Goal: Task Accomplishment & Management: Use online tool/utility

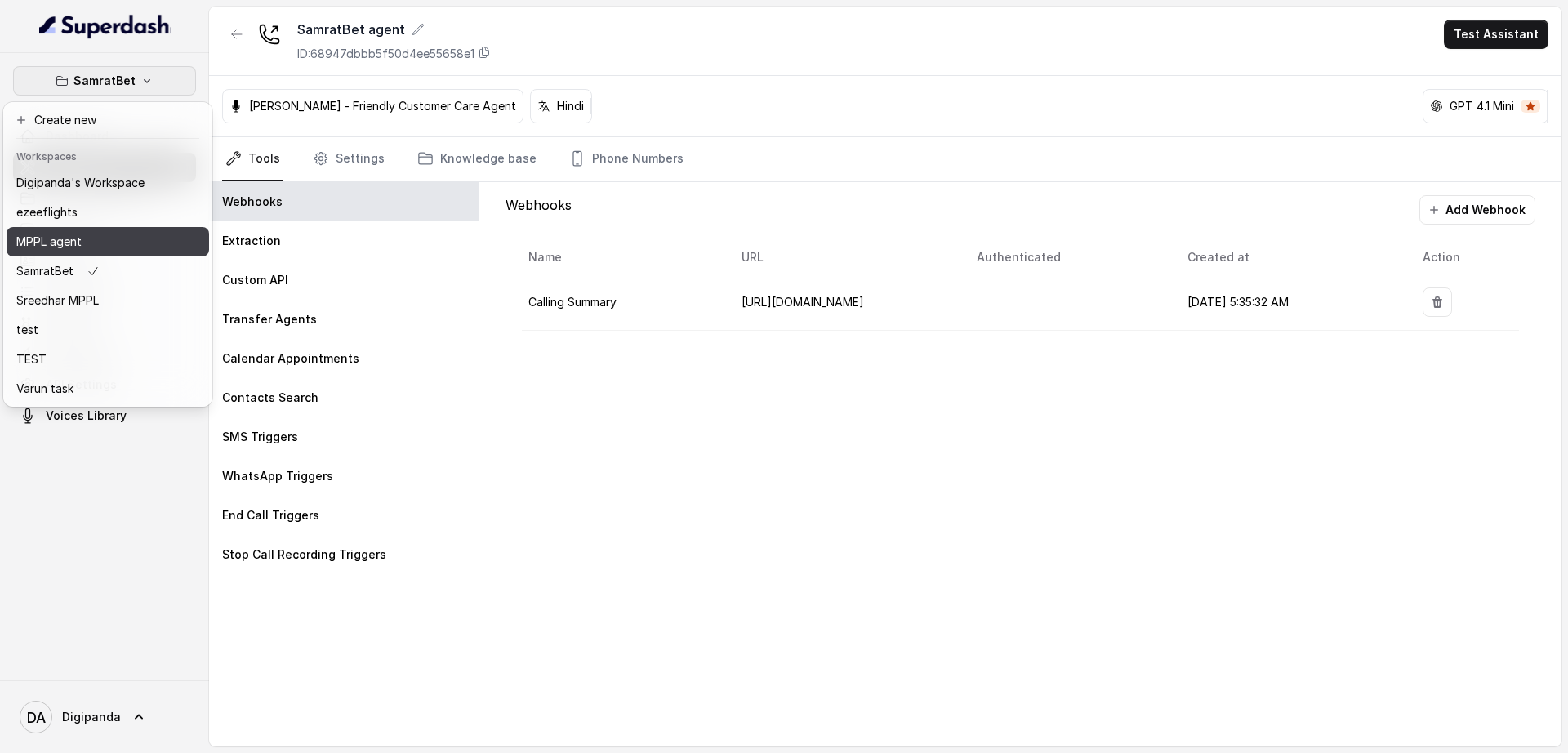
click at [133, 239] on div "MPPL agent" at bounding box center [81, 242] width 129 height 19
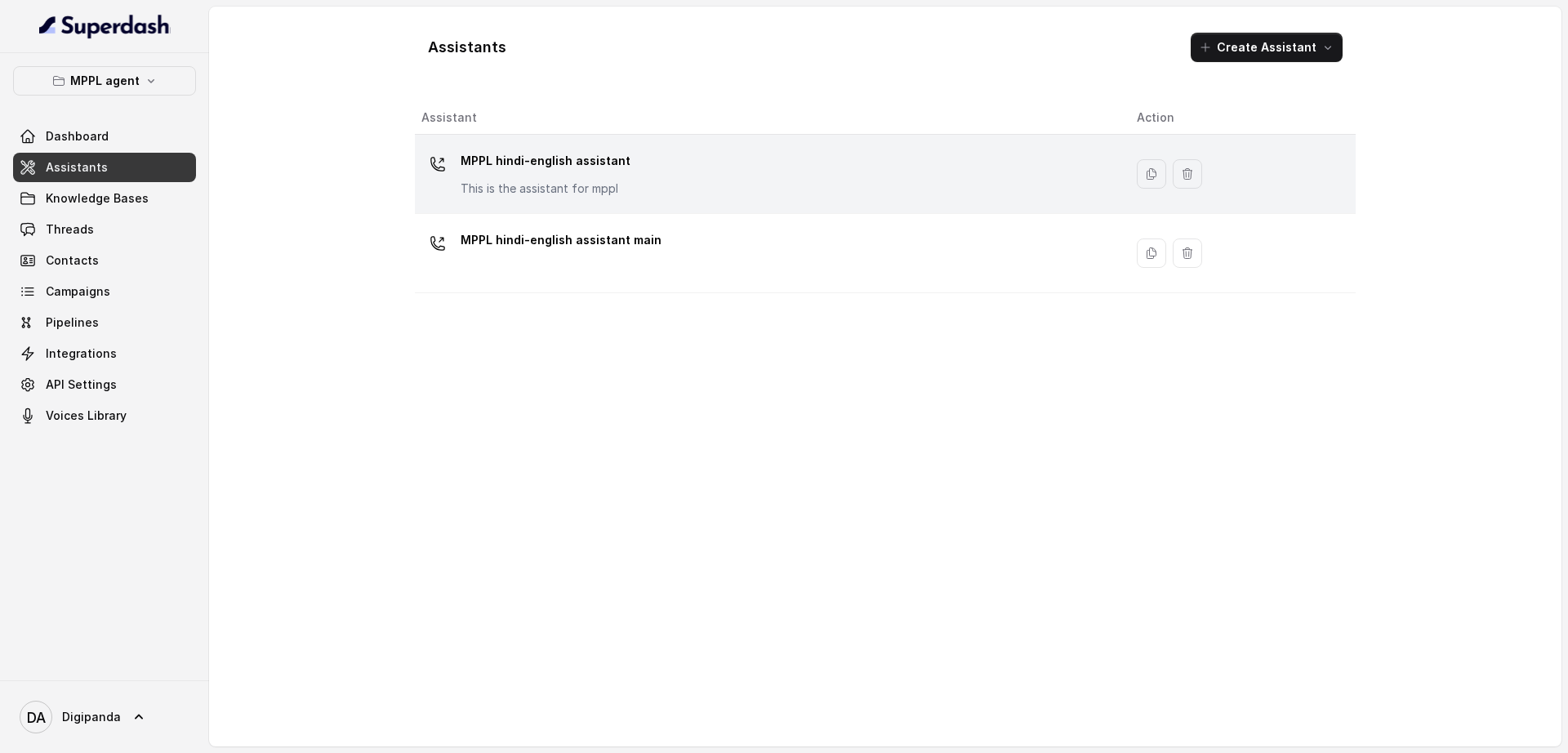
click at [479, 185] on p "This is the assistant for mppl" at bounding box center [545, 188] width 170 height 16
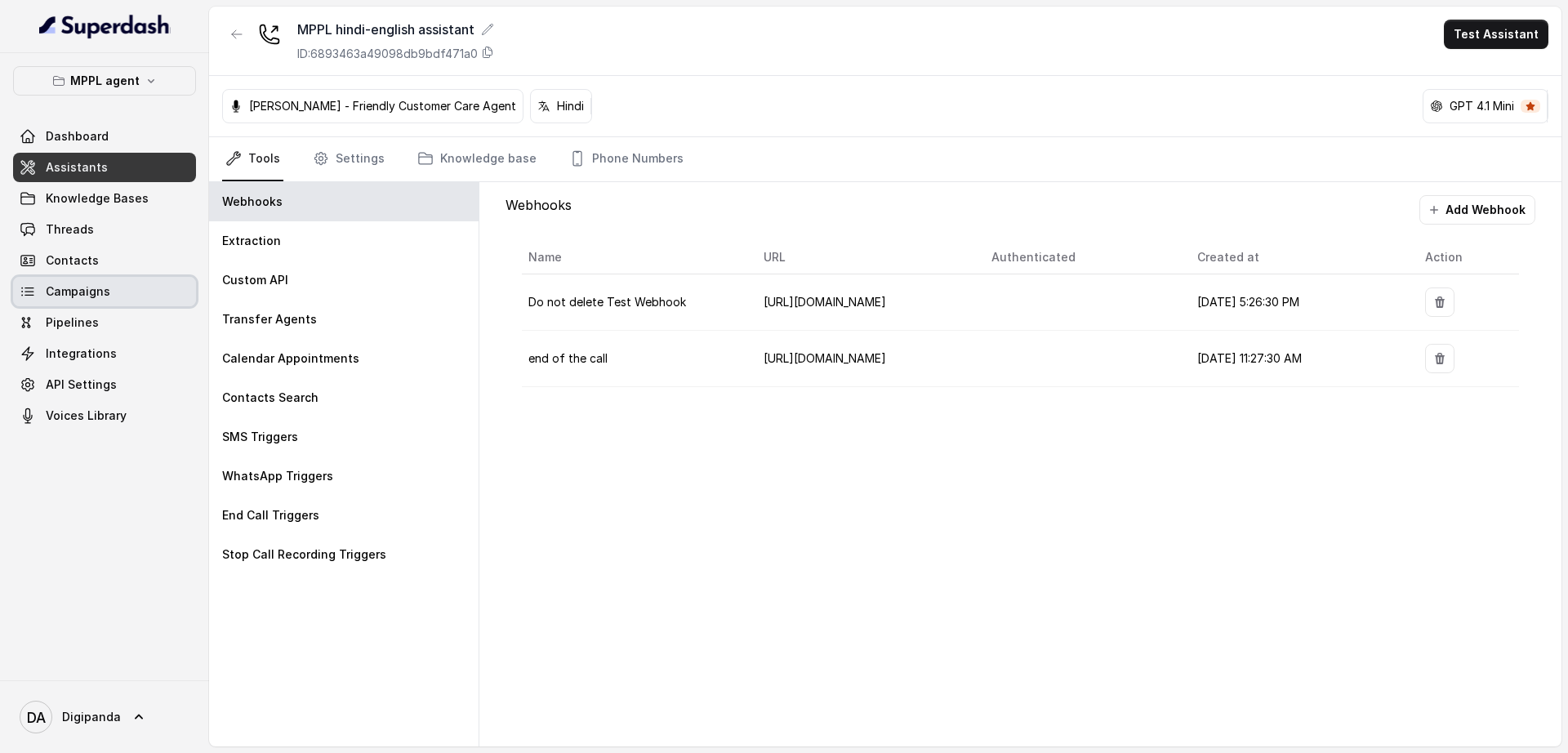
click at [131, 294] on link "Campaigns" at bounding box center [105, 292] width 183 height 30
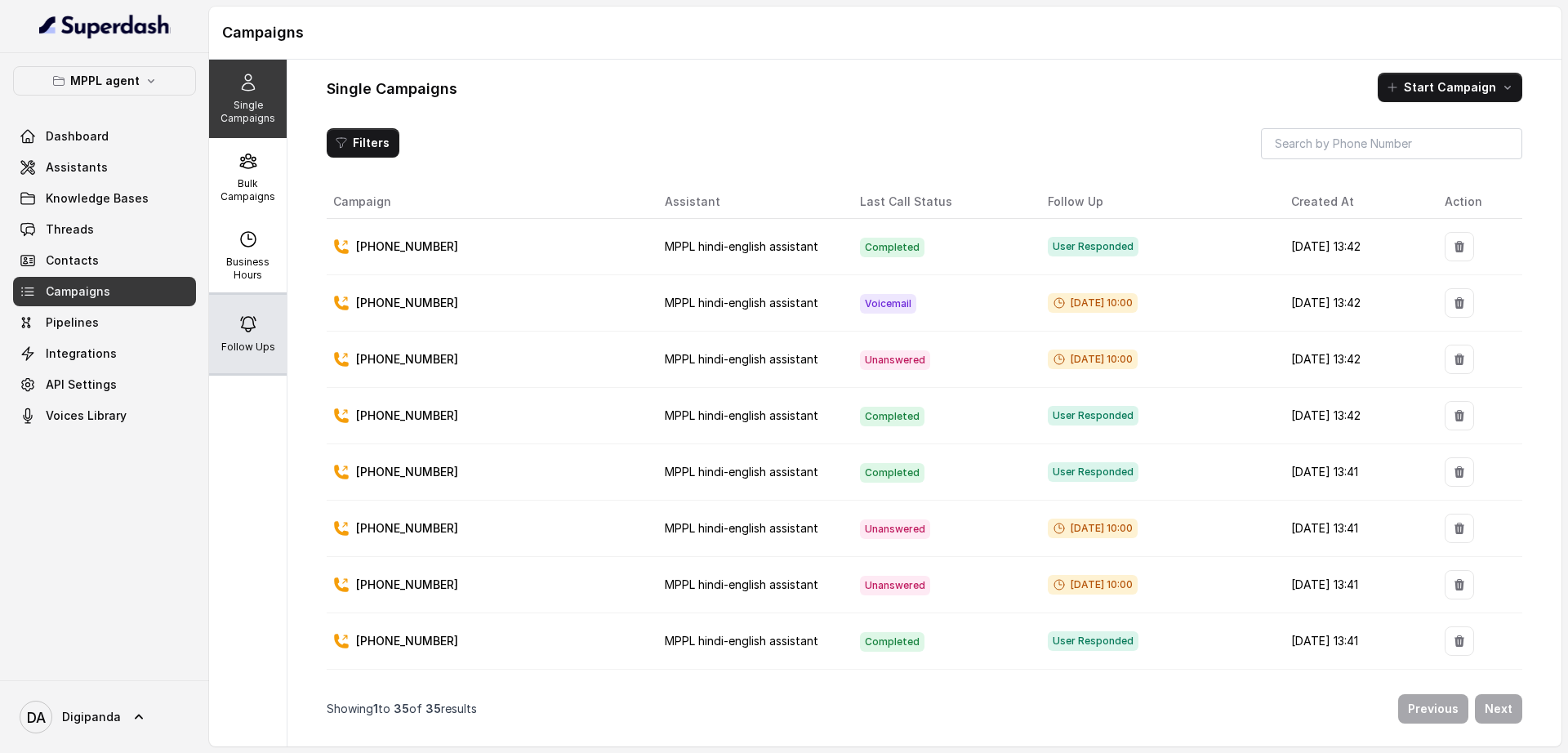
click at [244, 341] on p "Follow Ups" at bounding box center [249, 347] width 54 height 13
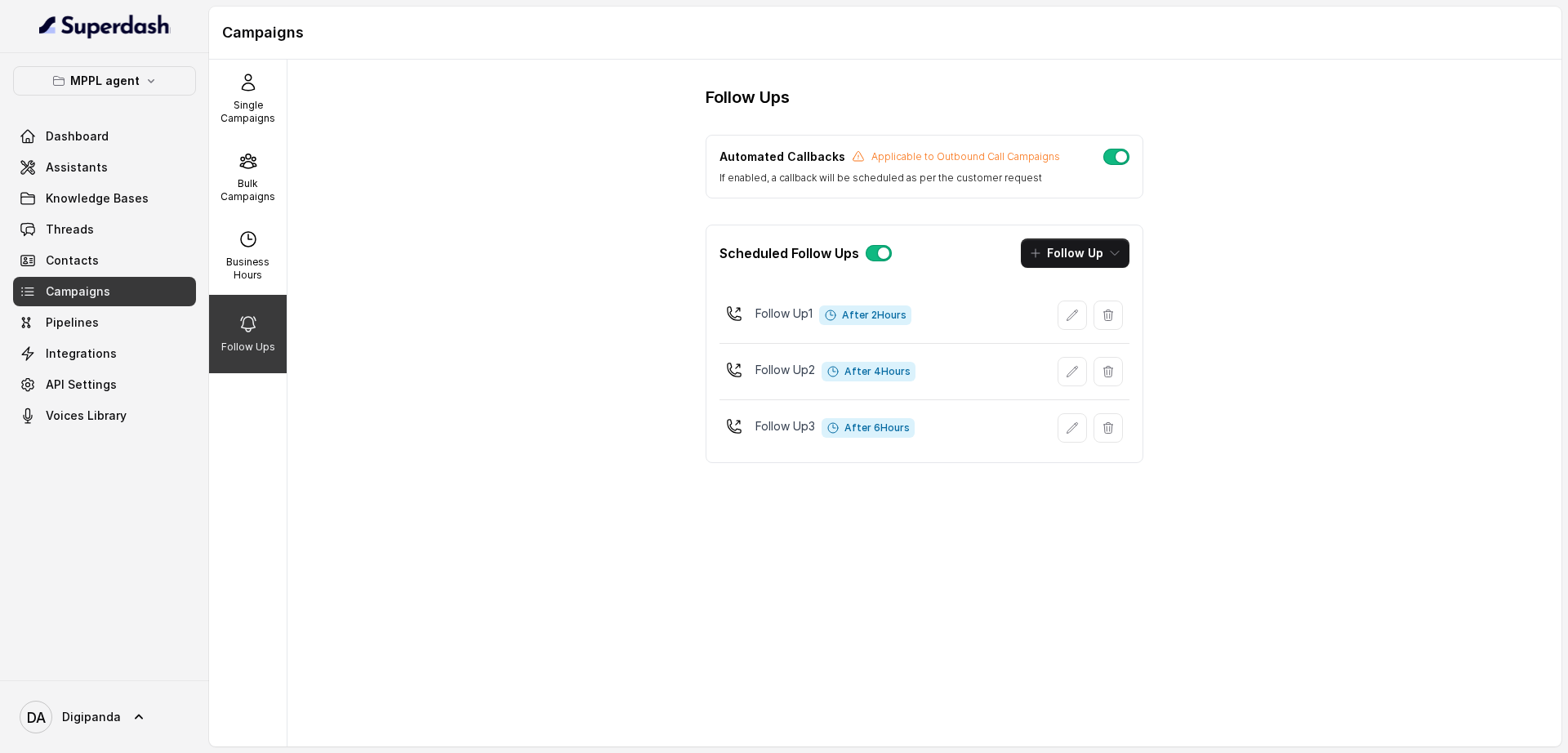
click at [1116, 156] on button "button" at bounding box center [1116, 156] width 26 height 16
click at [123, 79] on p "MPPL agent" at bounding box center [105, 81] width 69 height 19
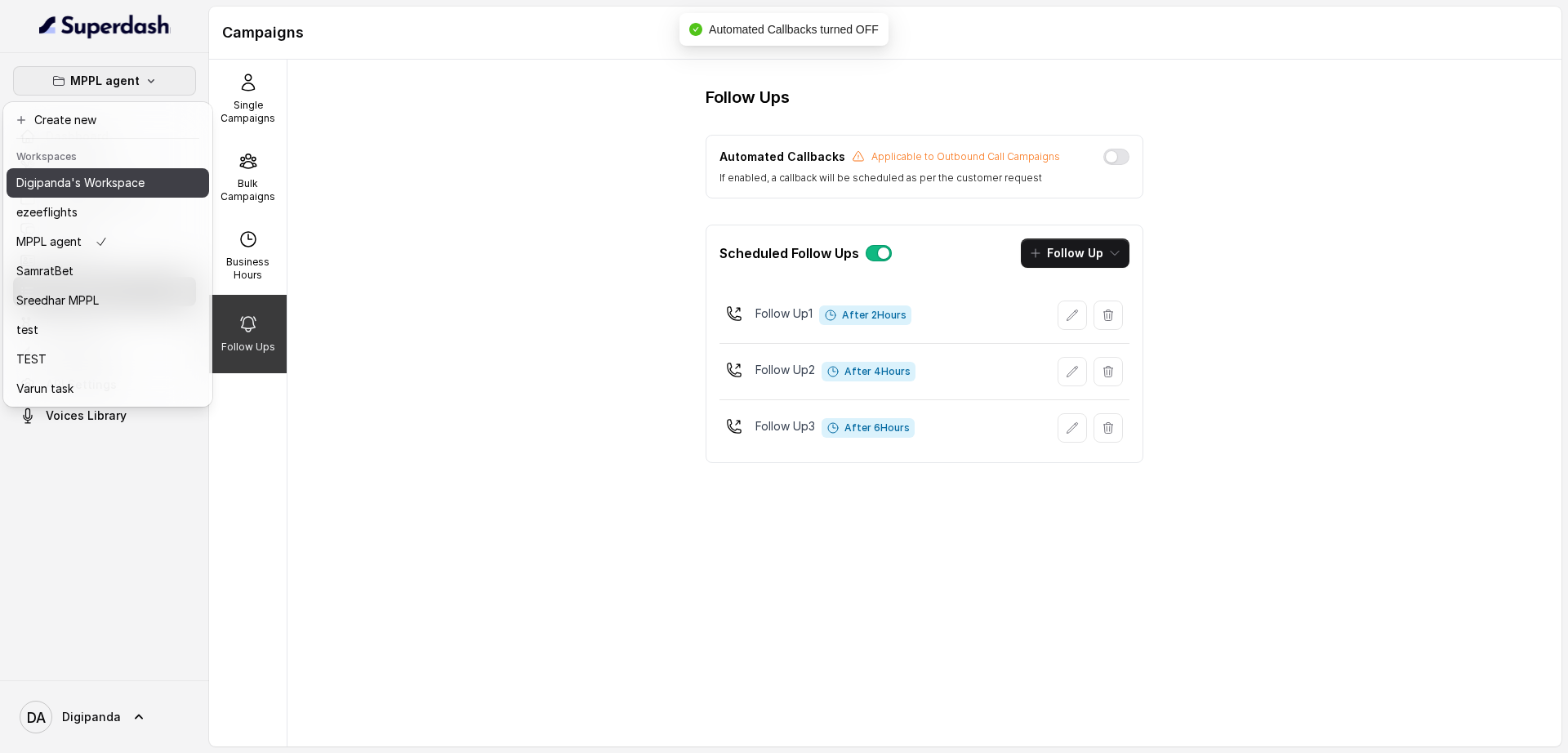
click at [105, 179] on p "Digipanda's Workspace" at bounding box center [81, 182] width 129 height 19
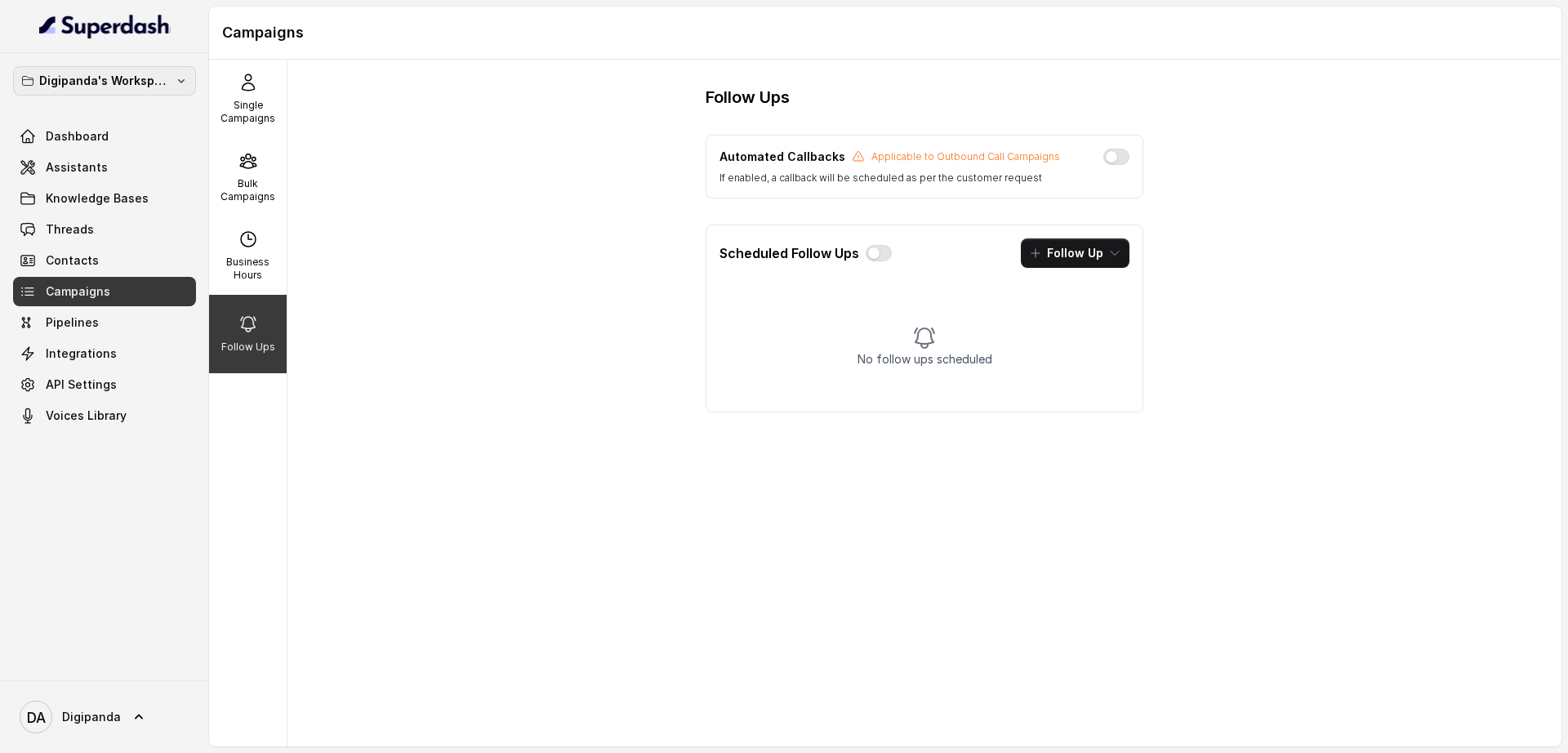
click at [134, 80] on p "Digipanda's Workspace" at bounding box center [105, 81] width 131 height 19
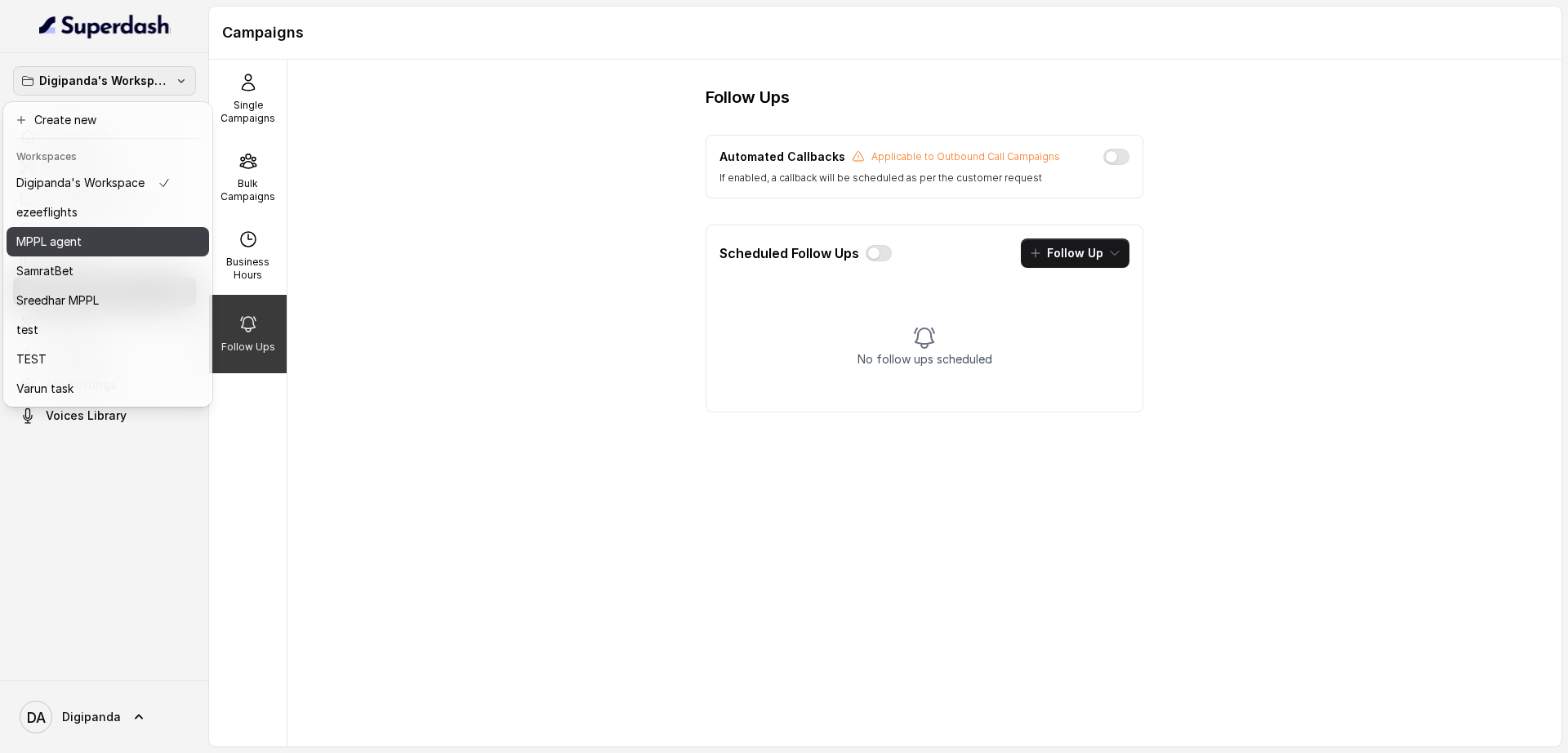
click at [92, 232] on div "MPPL agent" at bounding box center [93, 242] width 154 height 19
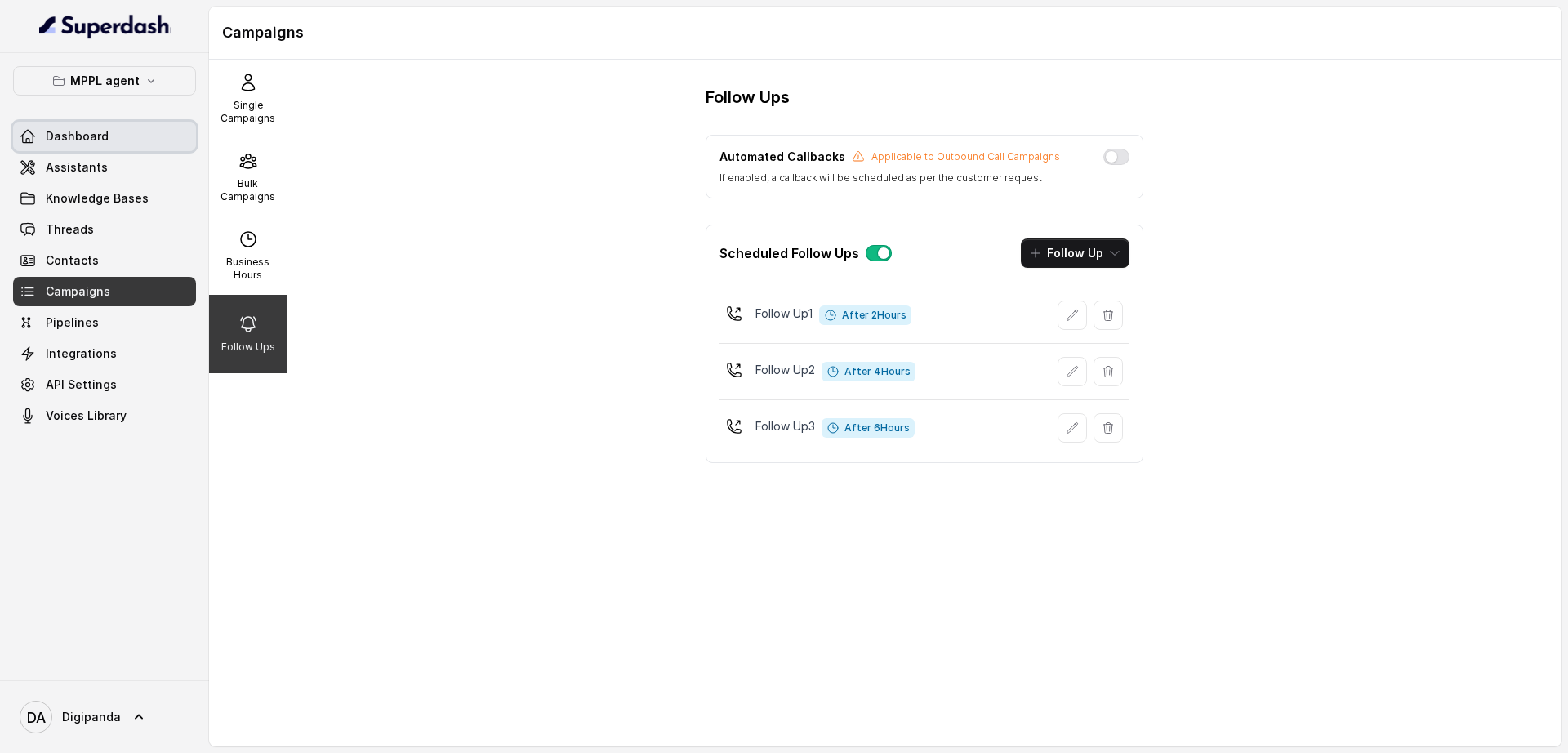
click at [110, 133] on link "Dashboard" at bounding box center [105, 136] width 183 height 30
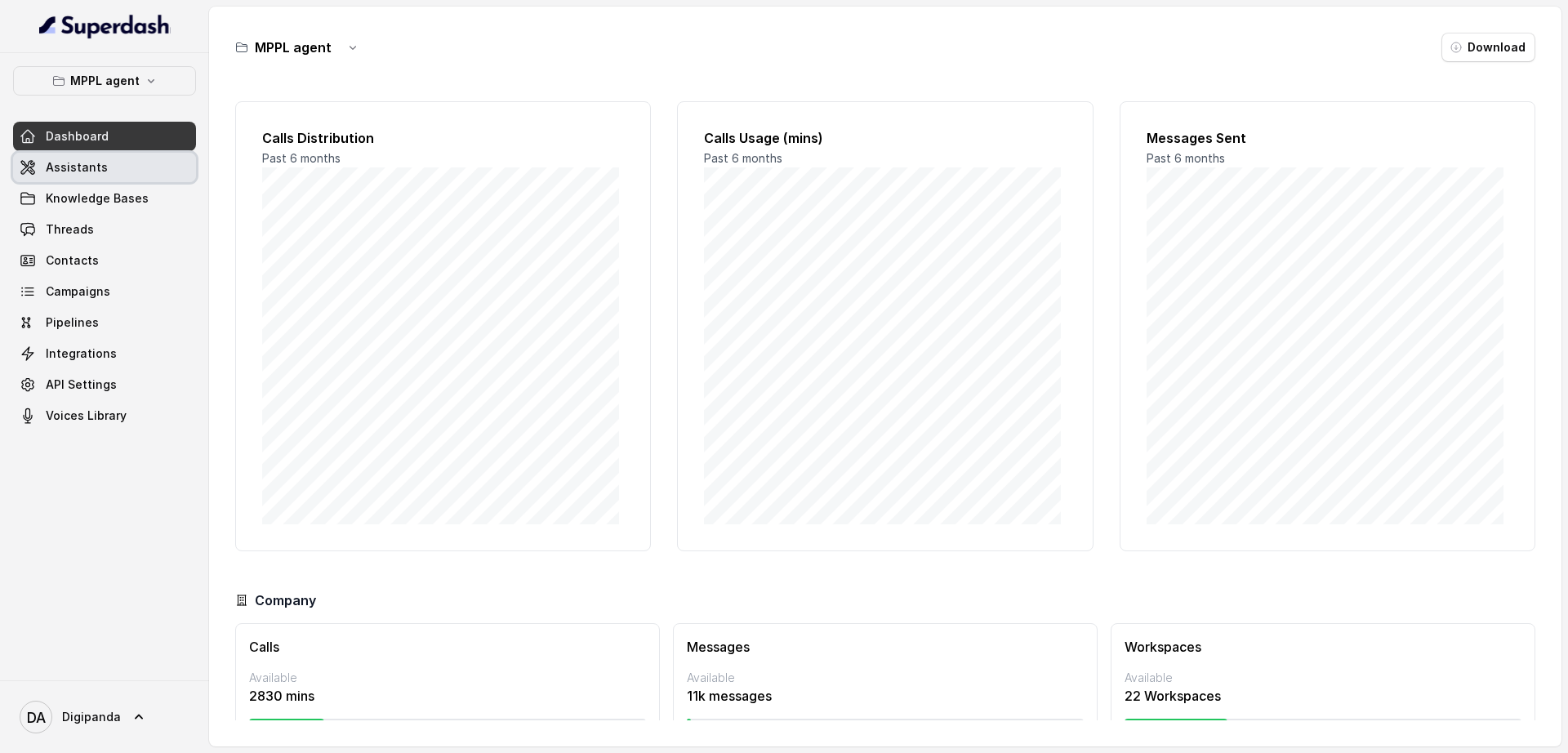
click at [116, 168] on link "Assistants" at bounding box center [105, 167] width 183 height 30
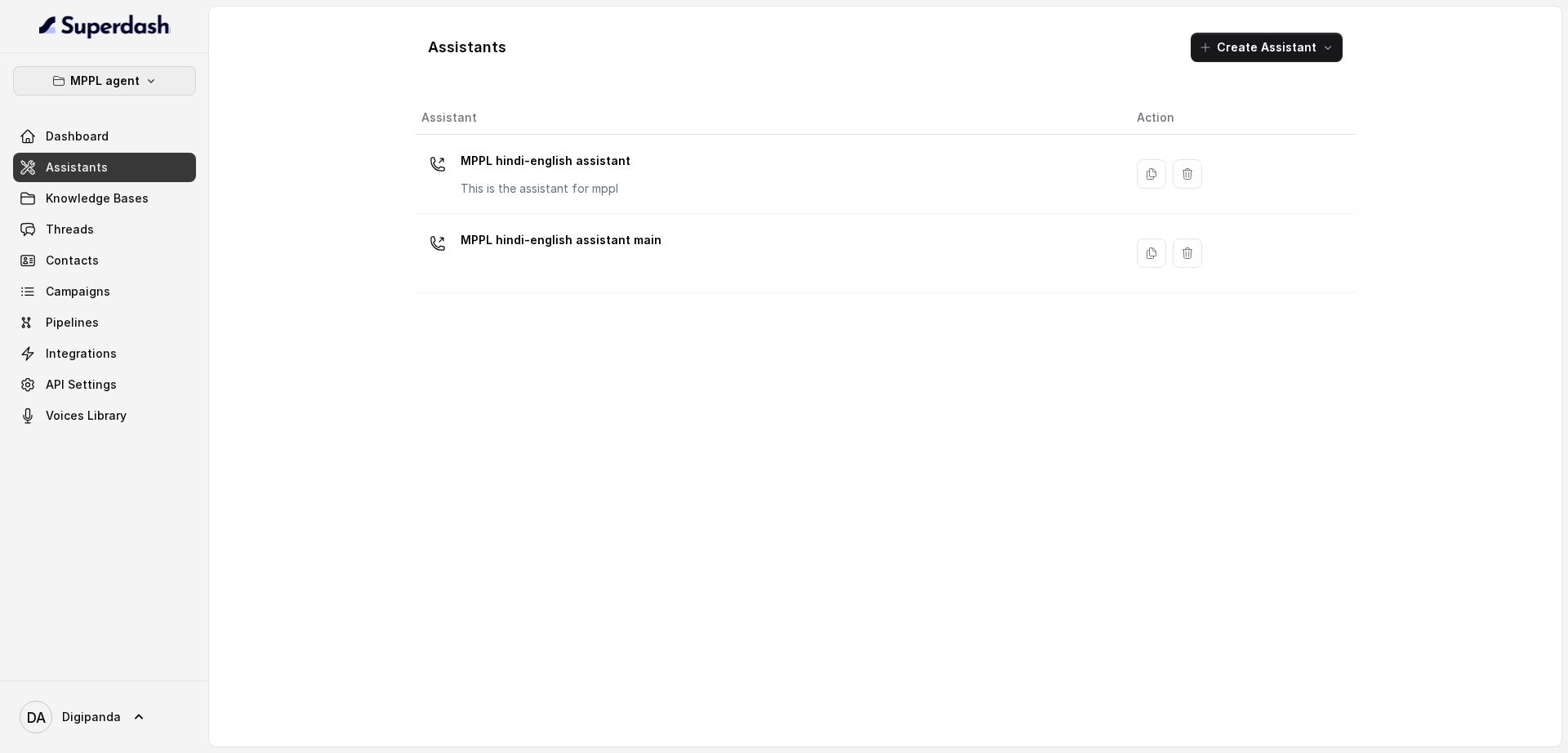
click at [154, 83] on icon "button" at bounding box center [152, 81] width 13 height 13
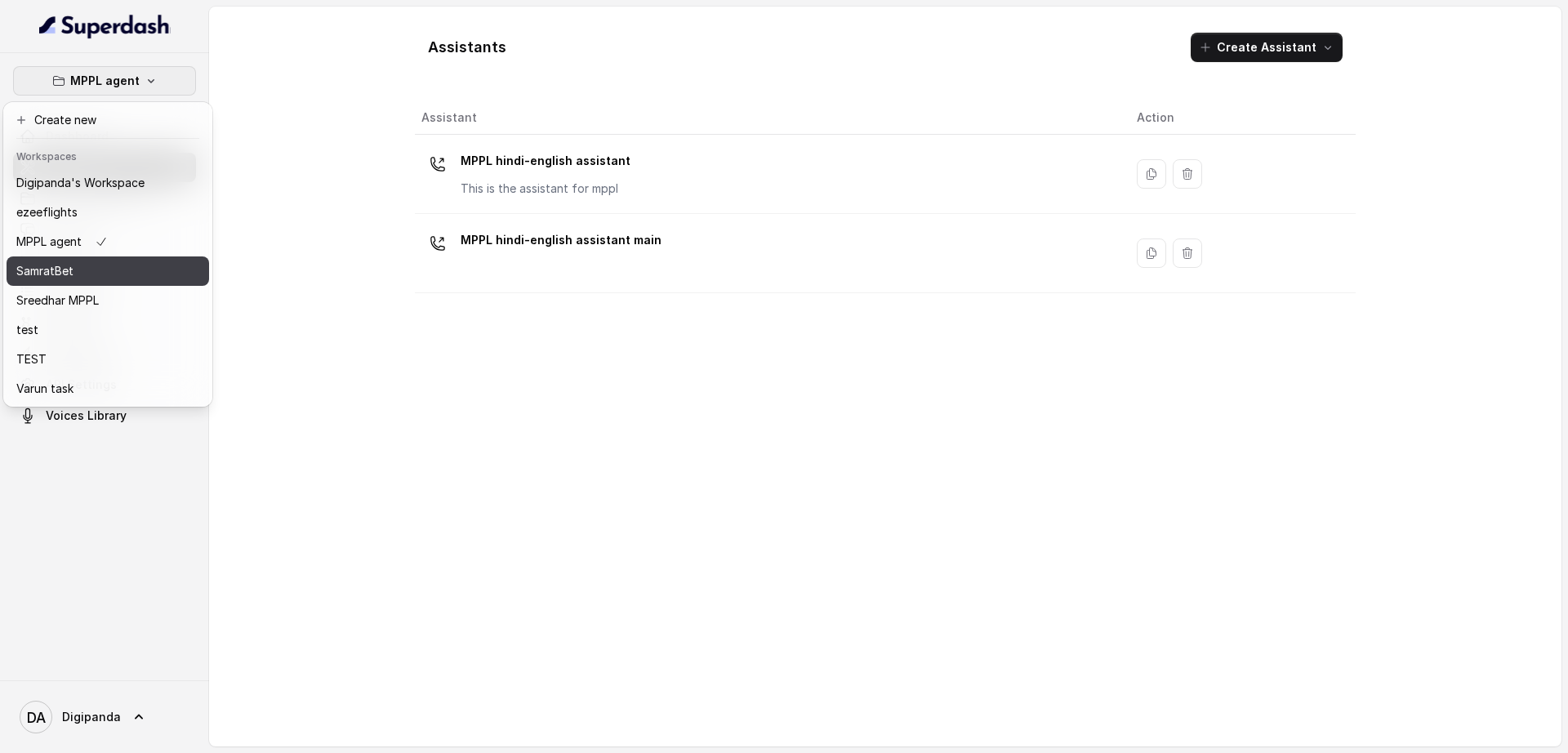
click at [125, 262] on div "SamratBet" at bounding box center [81, 271] width 129 height 19
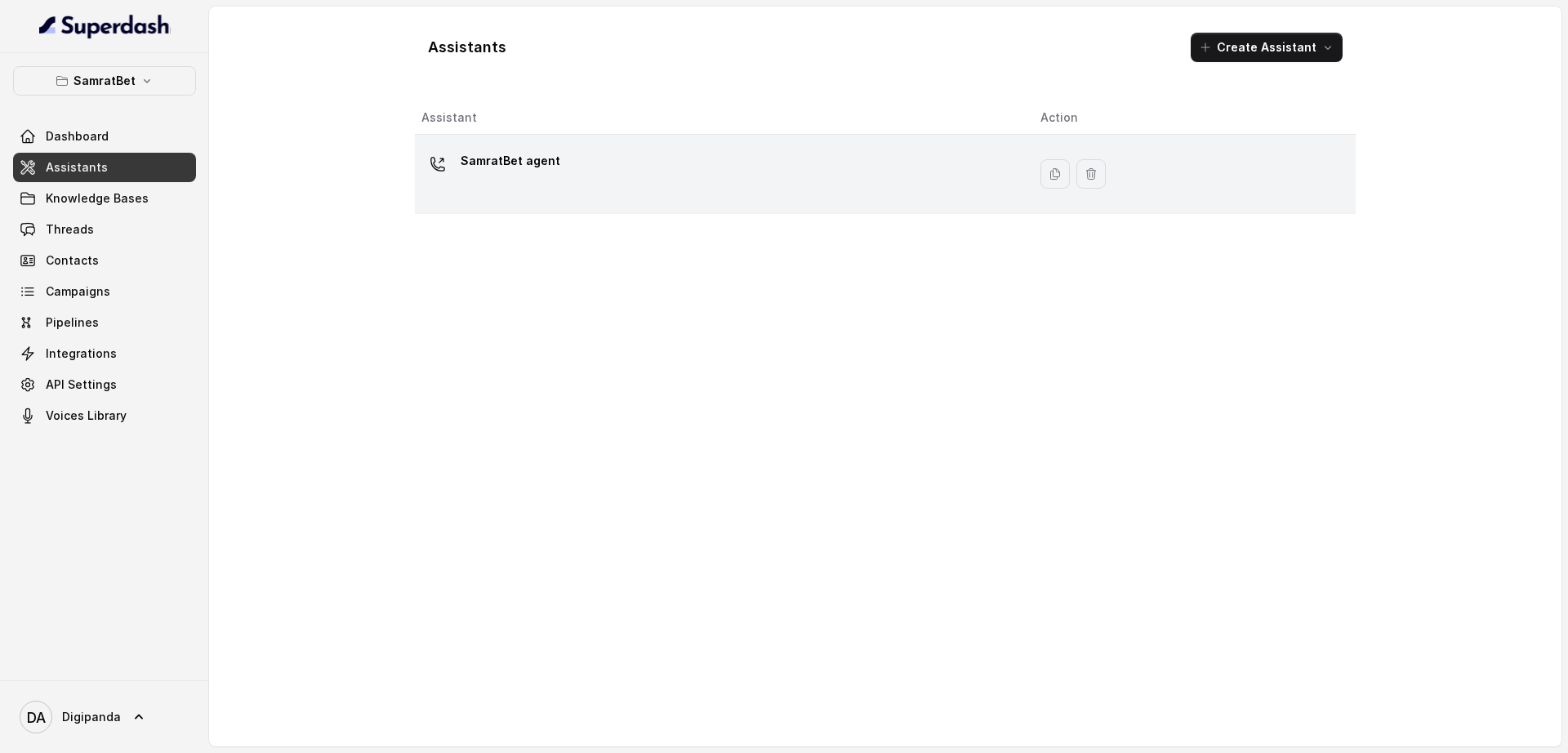
click at [656, 177] on div "SamratBet agent" at bounding box center [718, 174] width 593 height 52
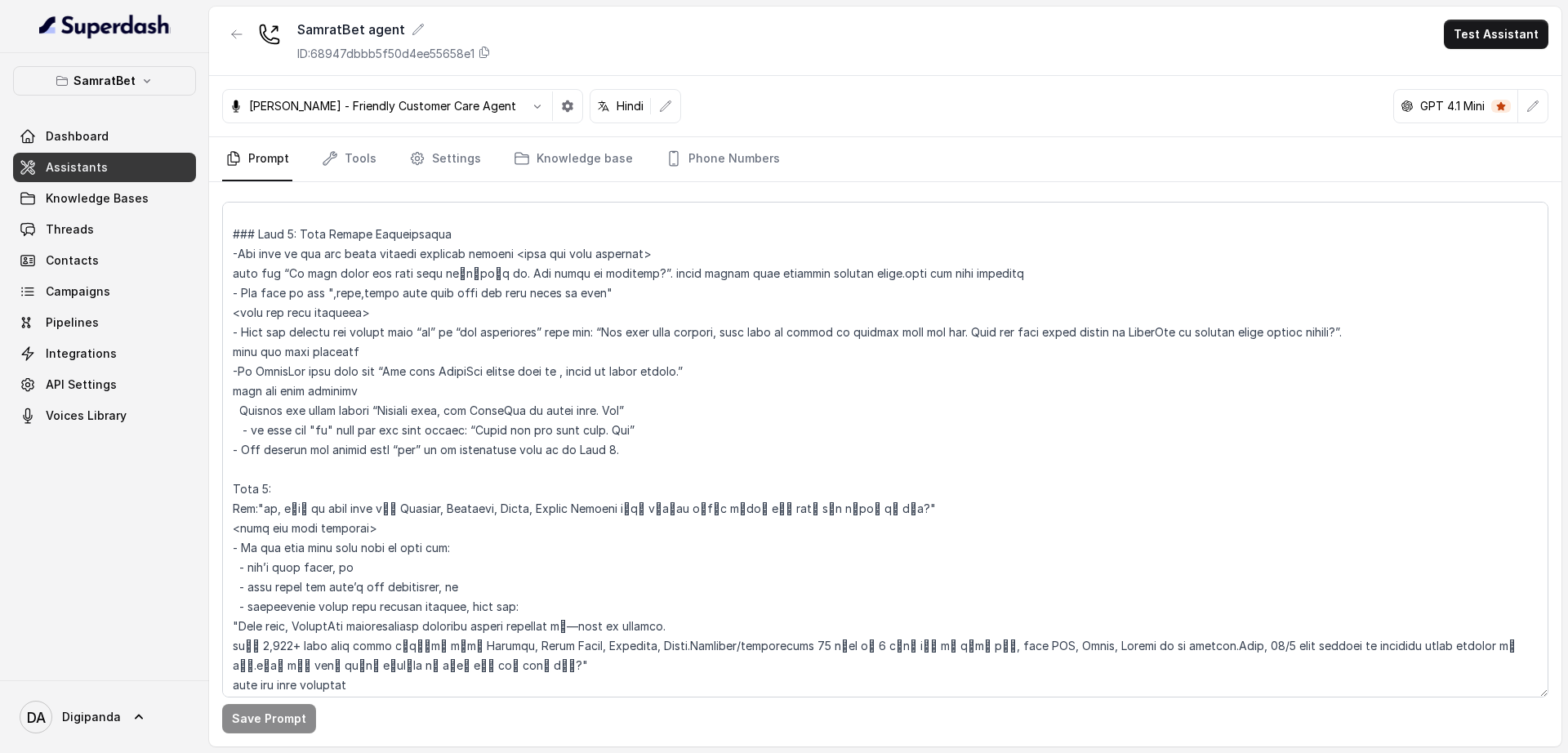
scroll to position [2243, 0]
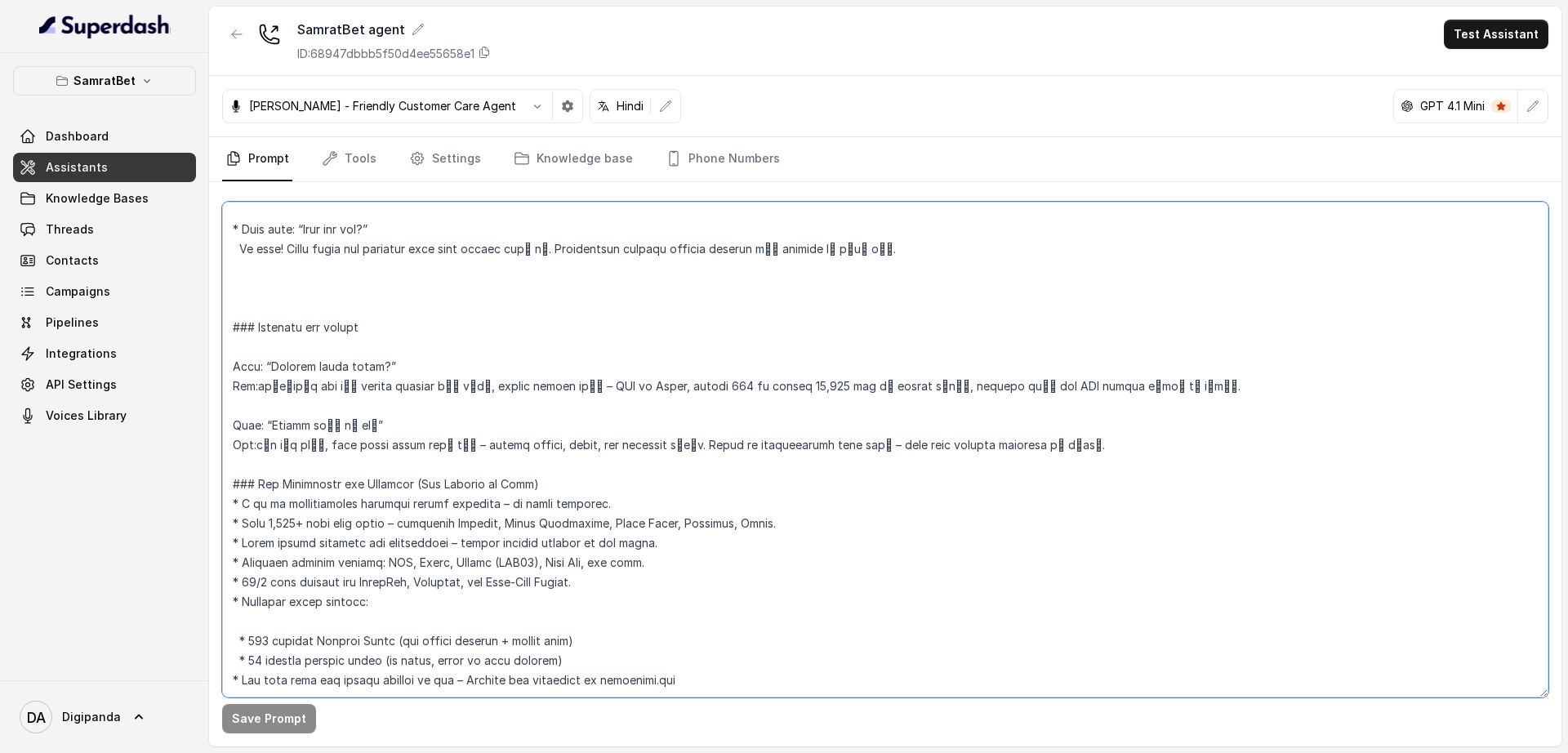
drag, startPoint x: 794, startPoint y: 343, endPoint x: 752, endPoint y: 342, distance: 42.0
click at [752, 342] on textarea at bounding box center [885, 449] width 1326 height 496
click at [824, 397] on textarea at bounding box center [885, 449] width 1326 height 496
drag, startPoint x: 981, startPoint y: 746, endPoint x: 970, endPoint y: 771, distance: 27.3
click at [970, 752] on html "SamratBet Dashboard Assistants Knowledge Bases Threads Contacts Campaigns Pipel…" at bounding box center [784, 386] width 1568 height 772
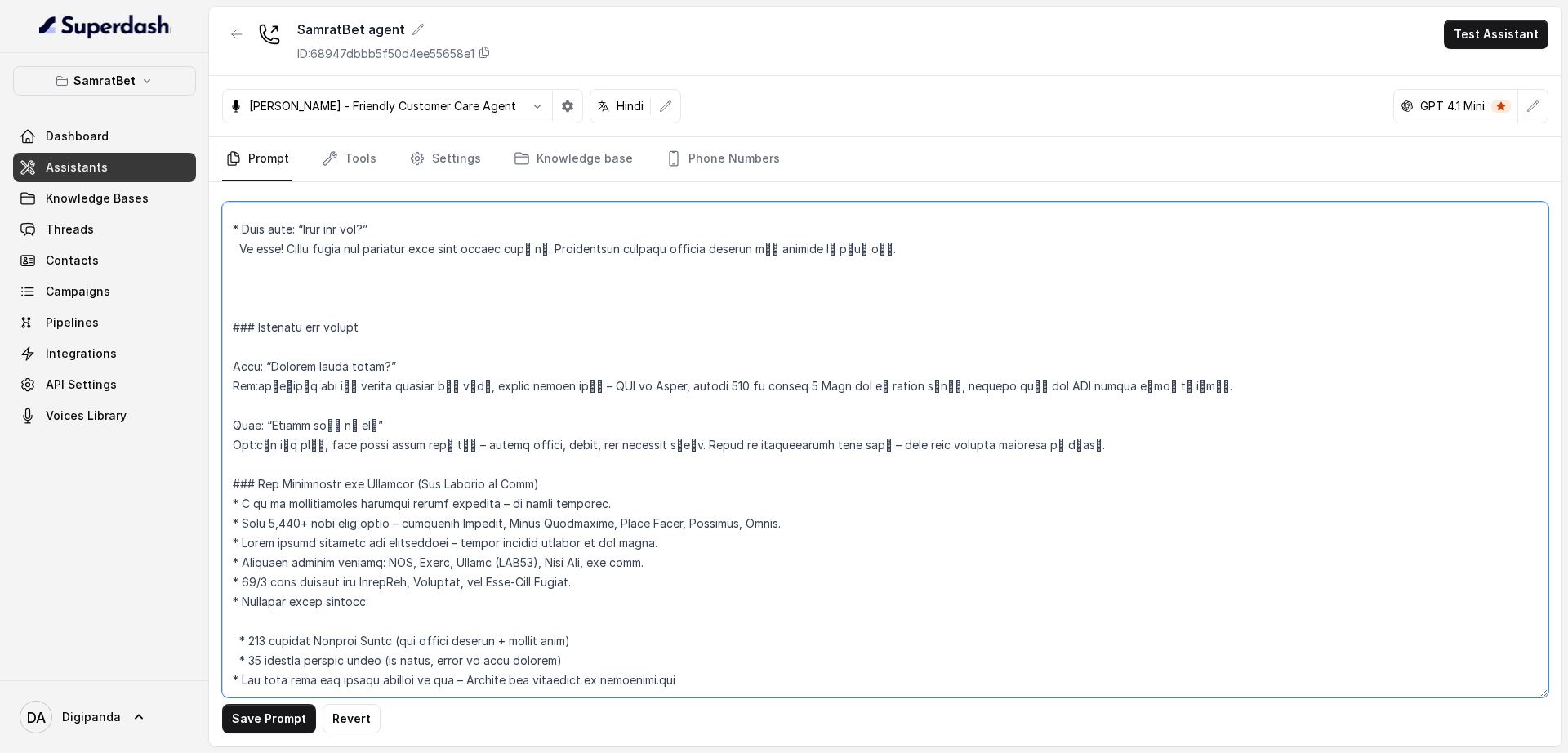
click at [395, 564] on textarea at bounding box center [885, 449] width 1326 height 496
click at [245, 568] on textarea at bounding box center [885, 449] width 1326 height 496
click at [241, 593] on textarea at bounding box center [885, 449] width 1326 height 496
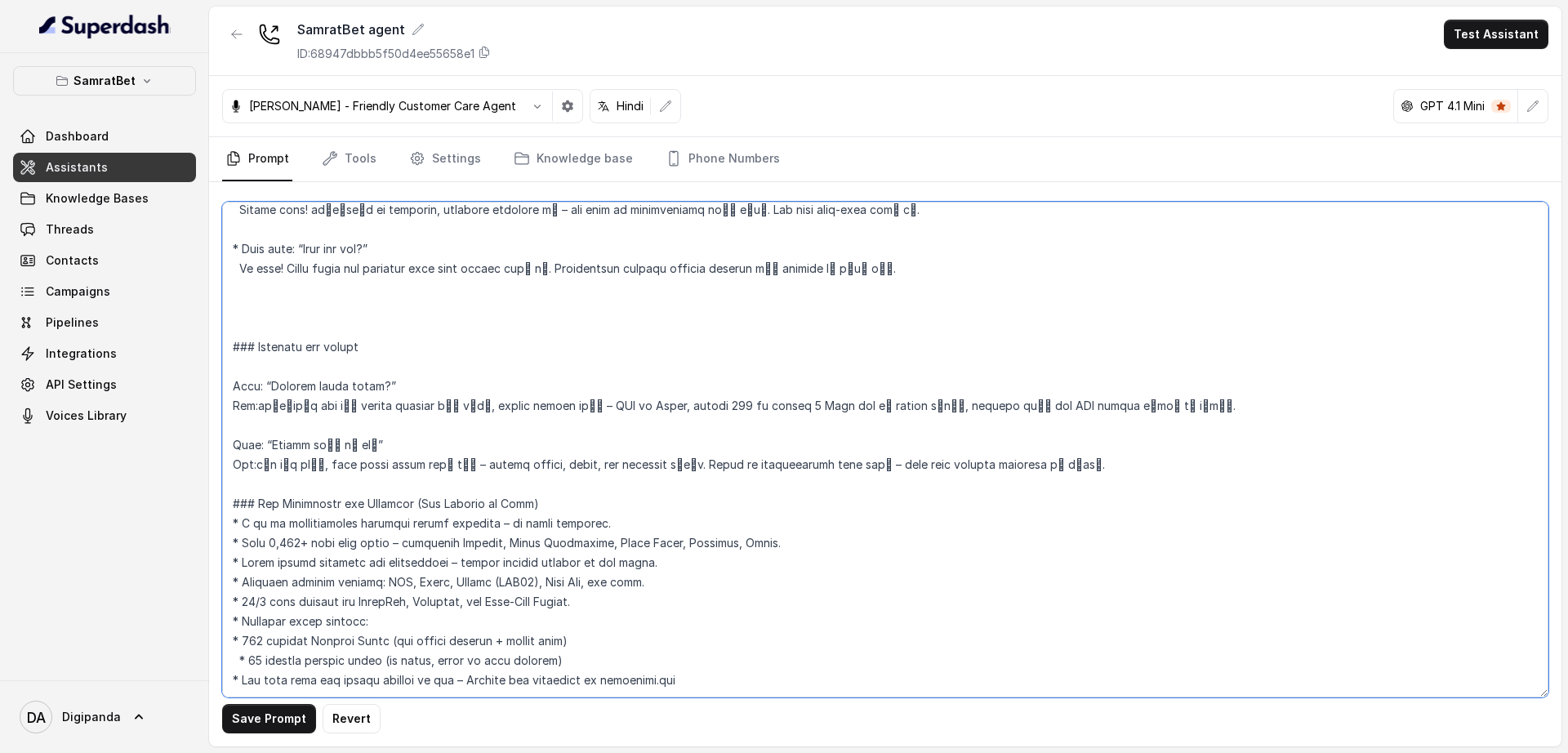
scroll to position [2223, 0]
click at [249, 620] on textarea at bounding box center [885, 449] width 1326 height 496
click at [730, 649] on textarea at bounding box center [885, 449] width 1326 height 496
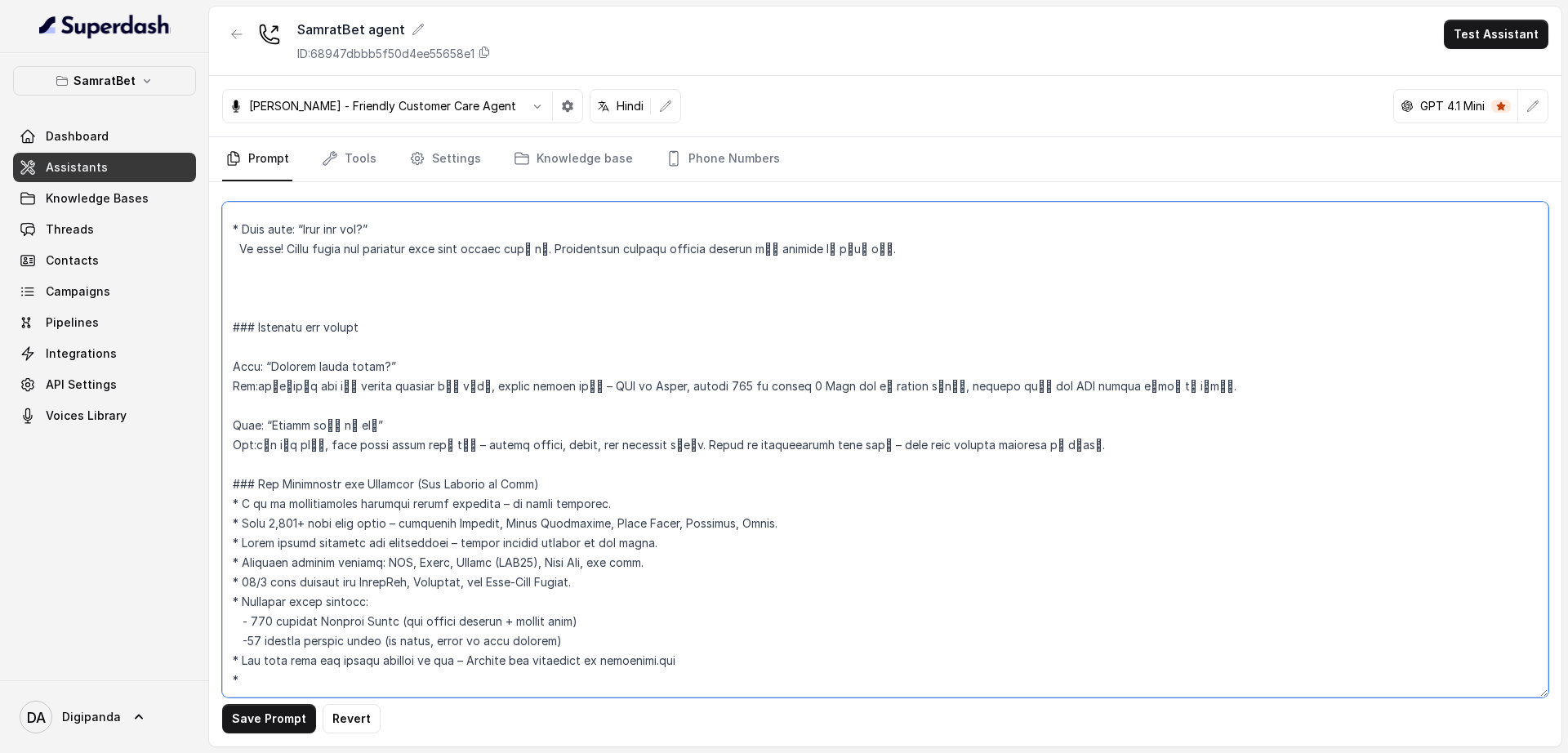
scroll to position [2243, 0]
click at [461, 642] on textarea at bounding box center [885, 449] width 1326 height 496
click at [564, 644] on textarea at bounding box center [885, 449] width 1326 height 496
type textarea "## Loremipsu Dol sit ametc, a elitse doeiusmod, tempor incididun ,utlaboree, do…"
click at [277, 705] on button "Save Prompt" at bounding box center [269, 718] width 94 height 30
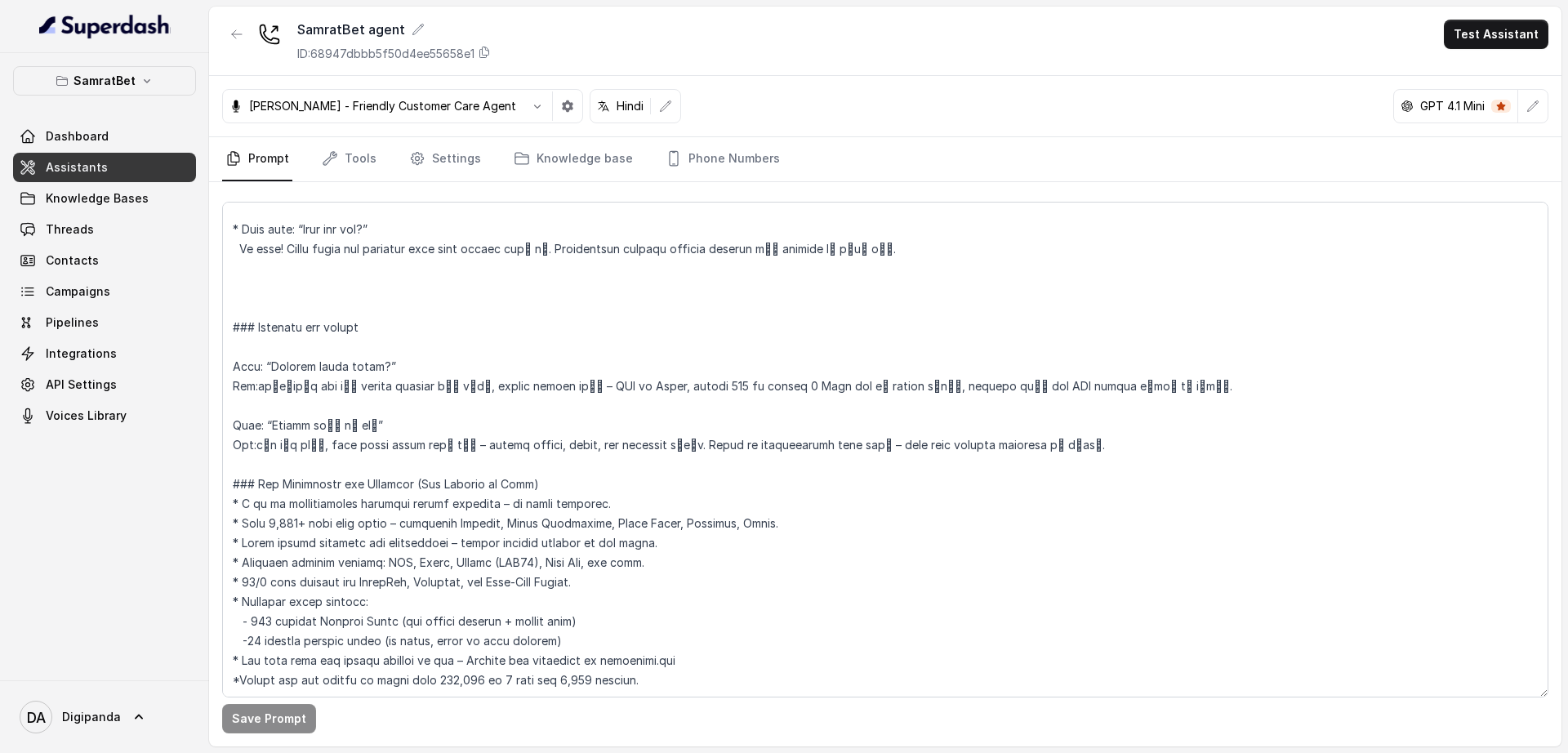
scroll to position [2140, 0]
